Goal: Contribute content: Contribute content

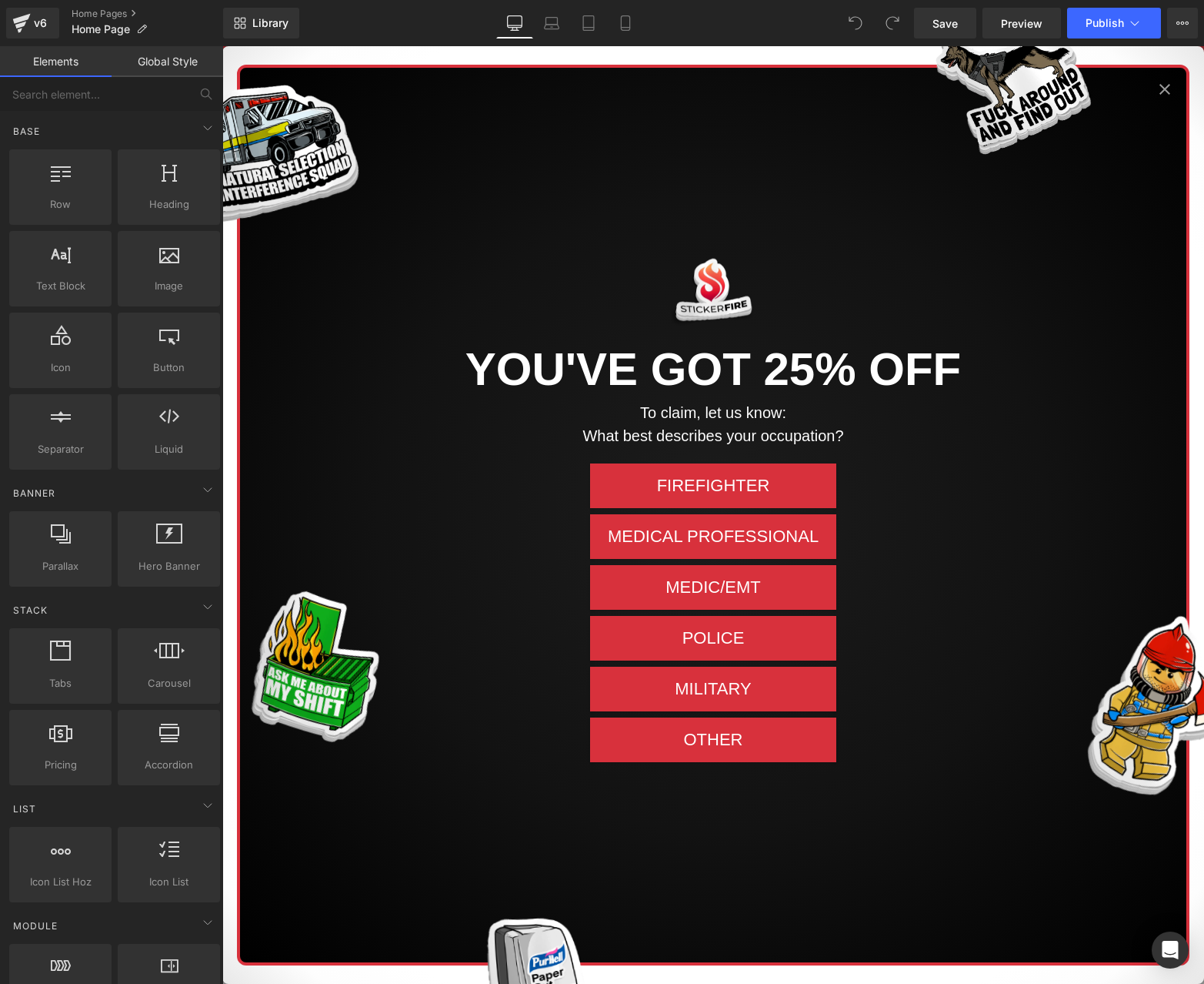
click at [1161, 91] on icon "Close popup" at bounding box center [1165, 90] width 19 height 19
click at [1160, 92] on icon "Close popup" at bounding box center [1165, 90] width 19 height 19
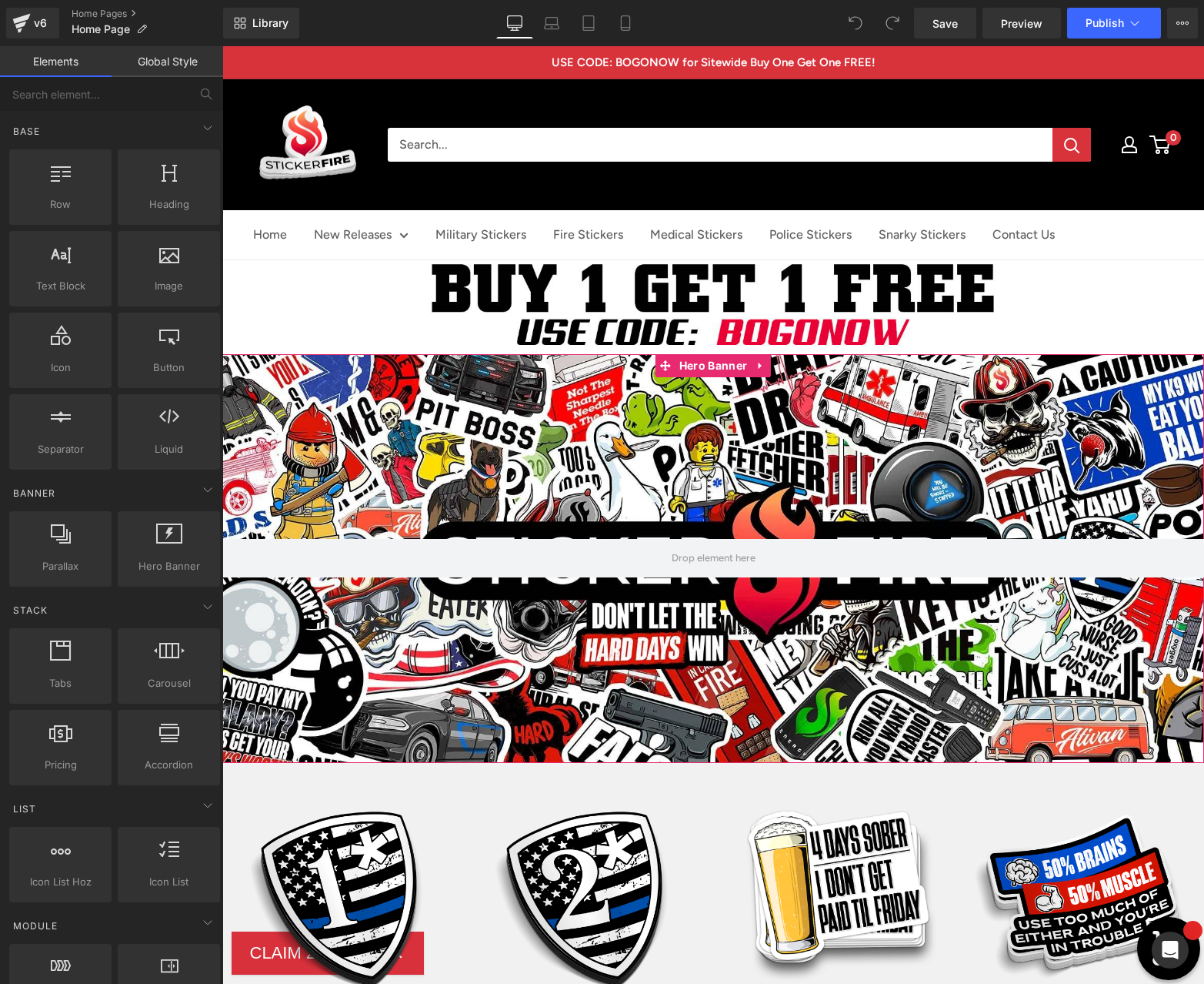
click at [772, 417] on div at bounding box center [714, 559] width 982 height 409
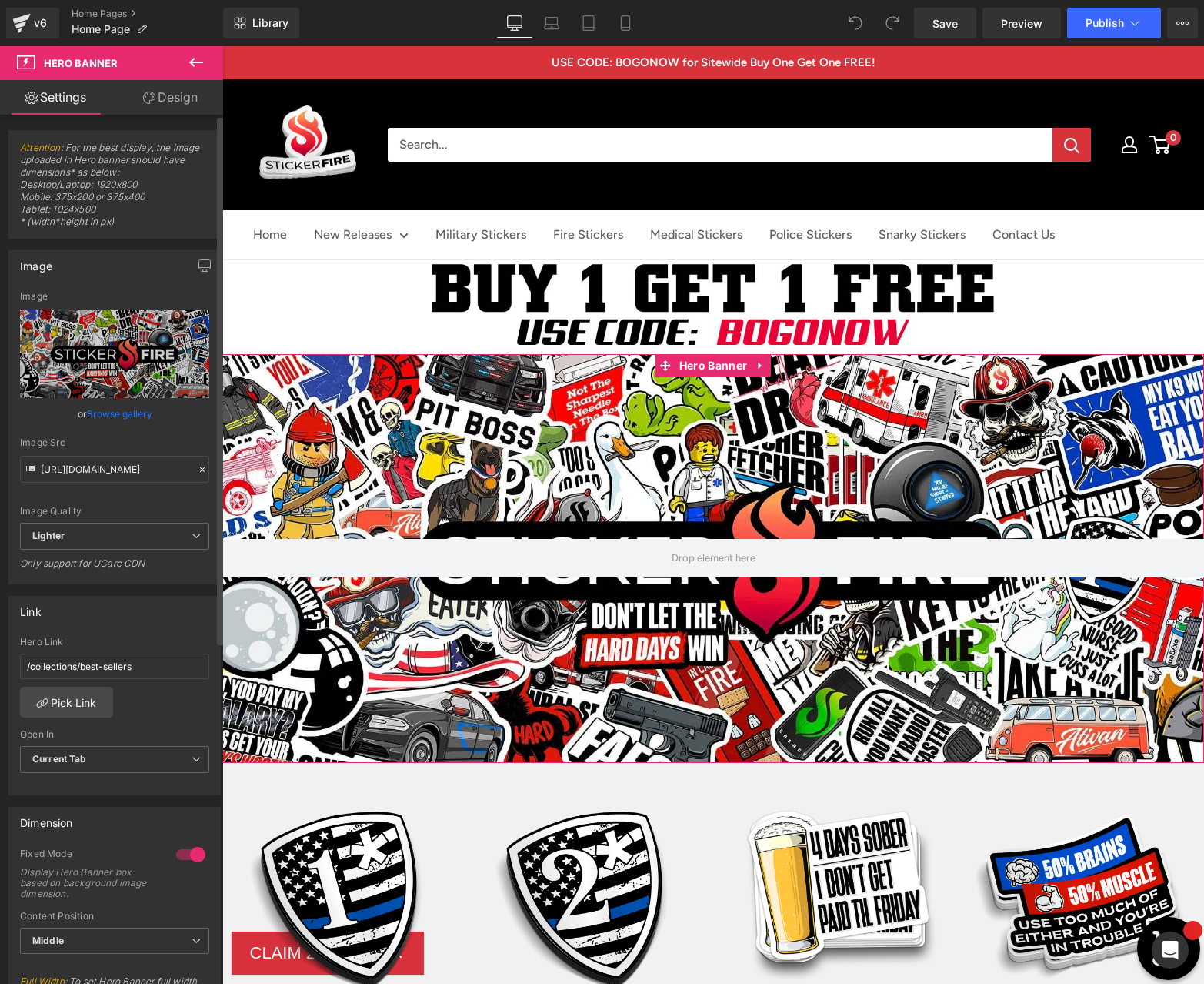
click at [119, 413] on link "Browse gallery" at bounding box center [120, 413] width 65 height 27
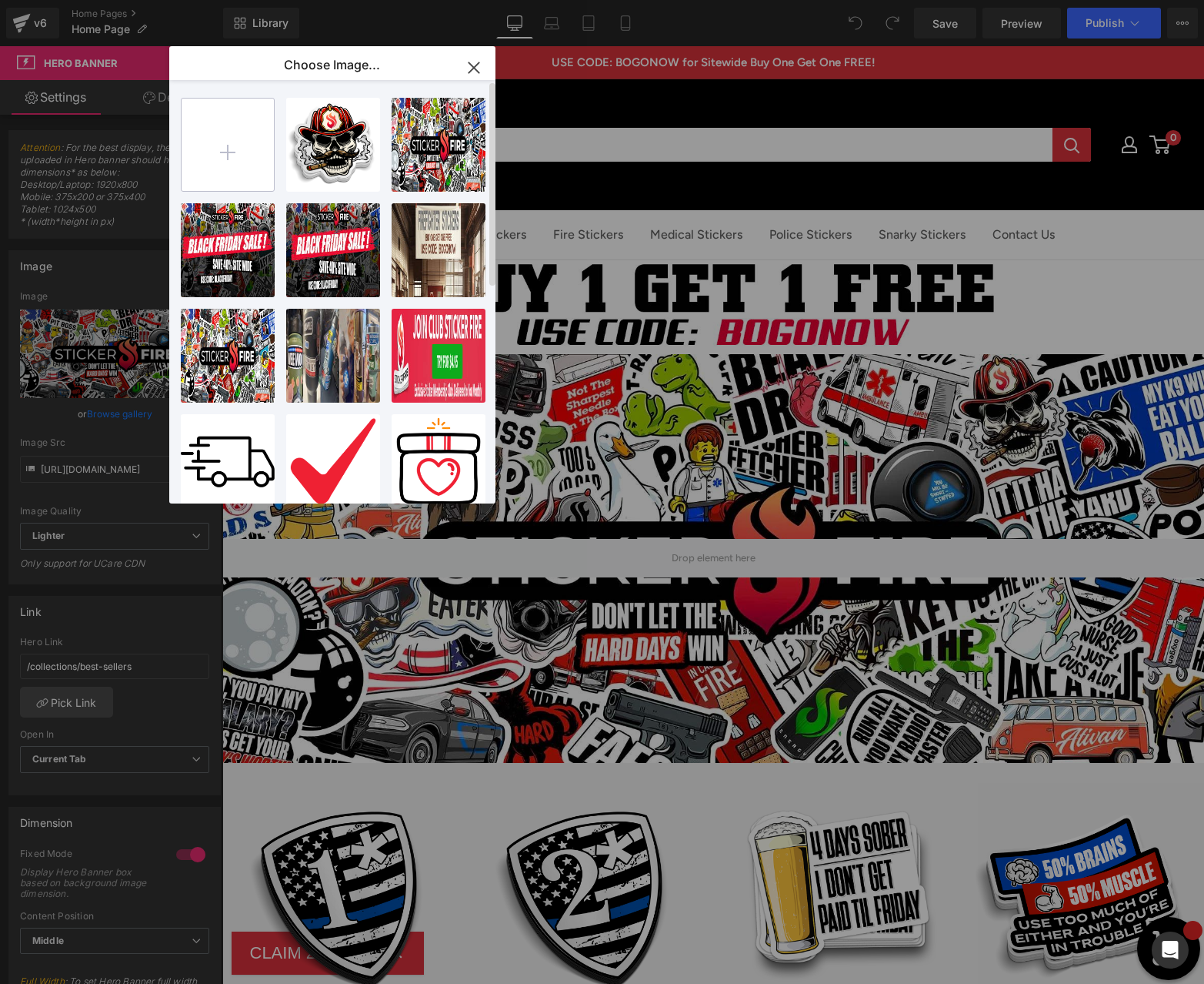
click at [219, 151] on input "file" at bounding box center [227, 145] width 93 height 93
type input "C:\fakepath\SF_hero_2.png"
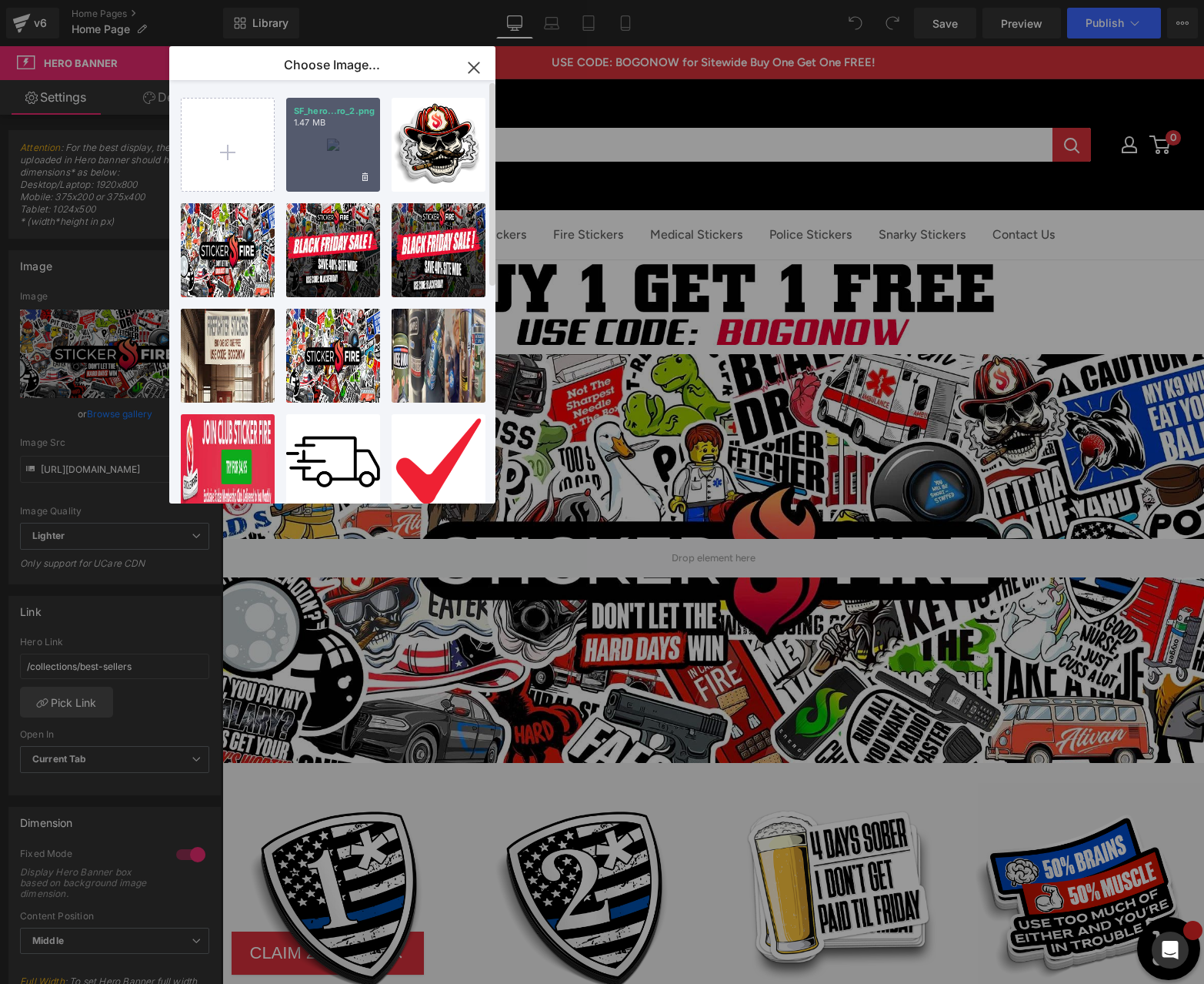
click at [338, 156] on div "SF_hero...ro_2.png 1.47 MB" at bounding box center [333, 145] width 94 height 94
type input "[URL][DOMAIN_NAME]"
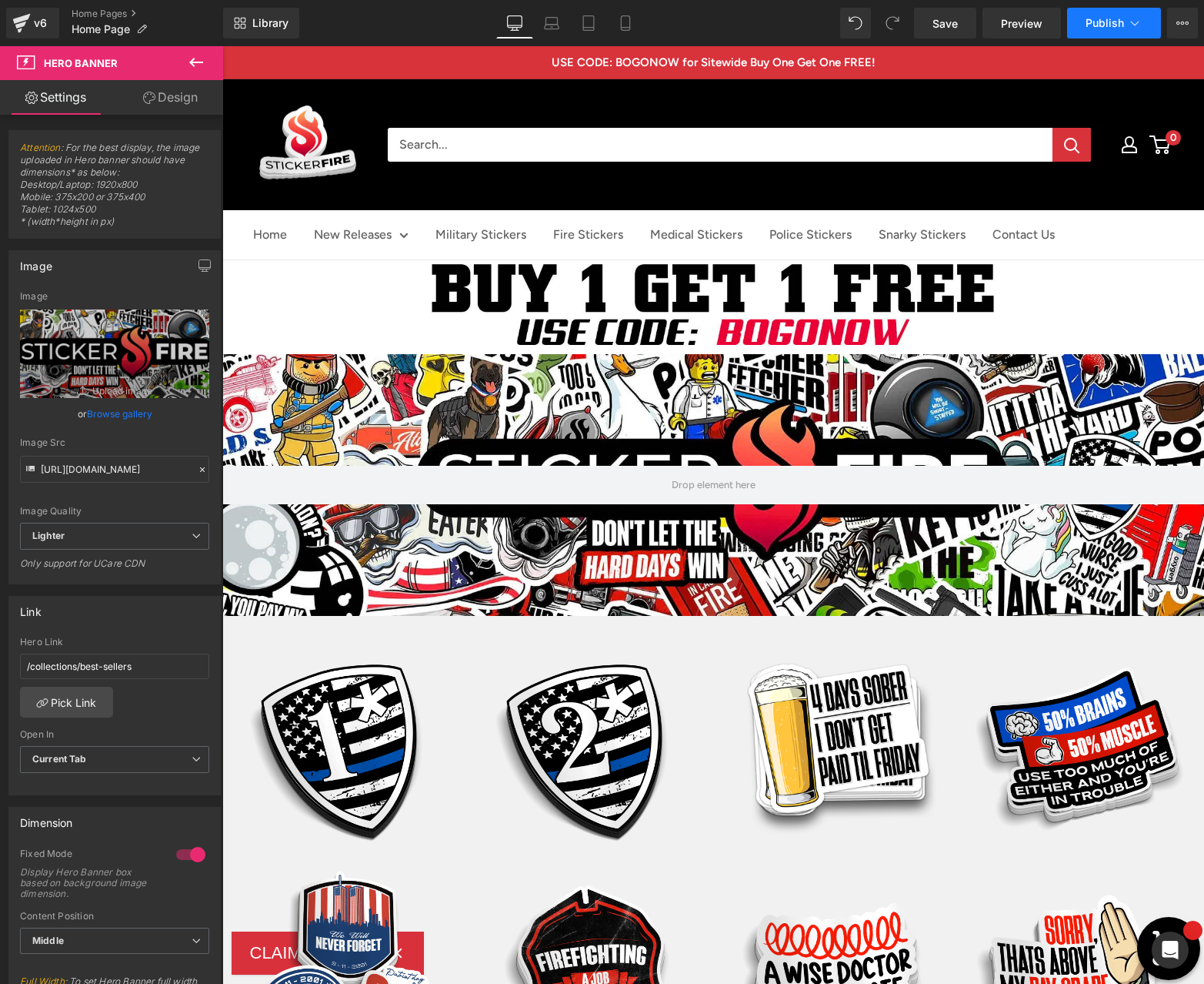
click at [1114, 26] on span "Publish" at bounding box center [1104, 23] width 38 height 12
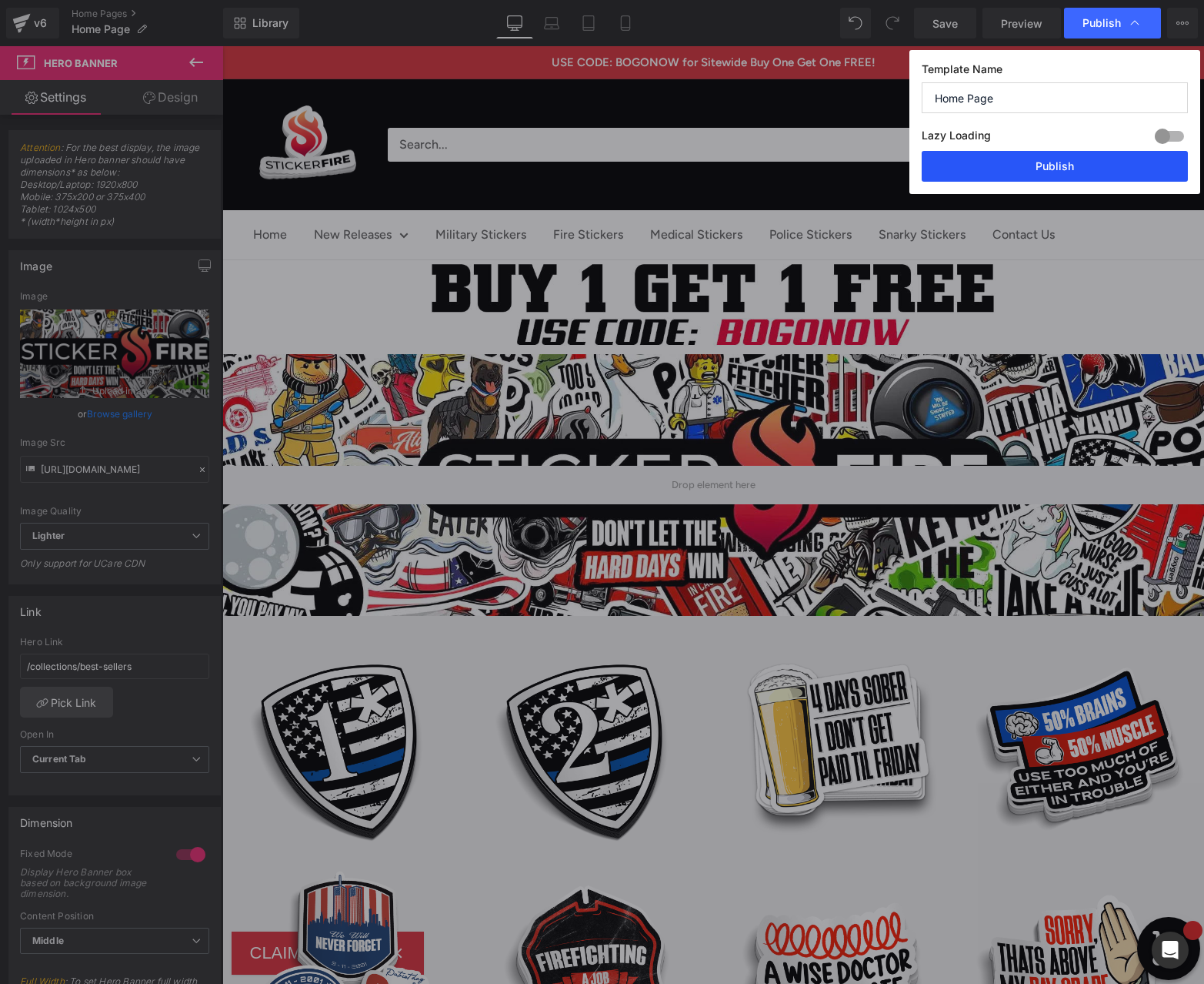
click at [1048, 165] on button "Publish" at bounding box center [1055, 167] width 266 height 31
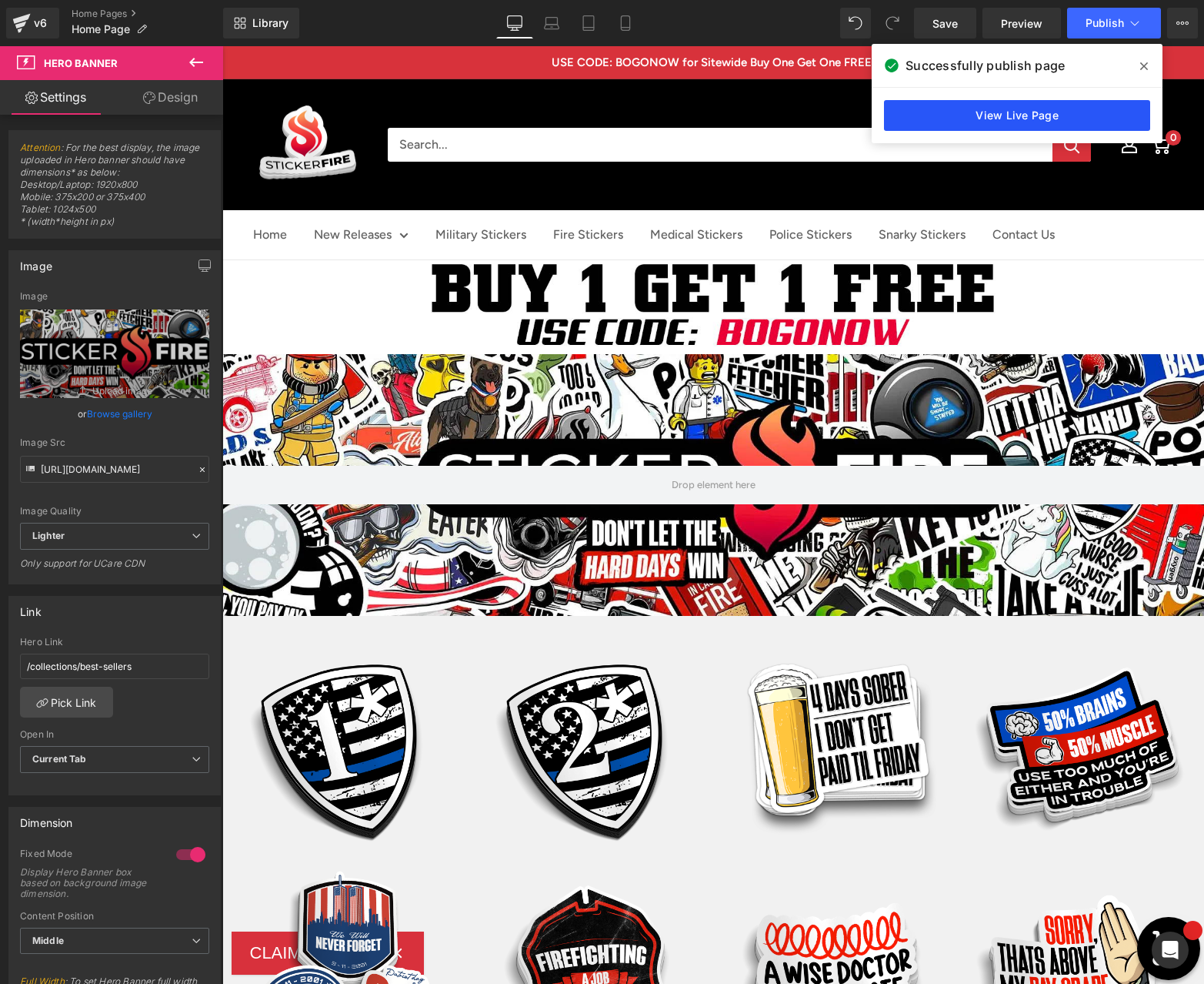
click at [1020, 111] on link "View Live Page" at bounding box center [1017, 116] width 266 height 31
